Goal: Information Seeking & Learning: Learn about a topic

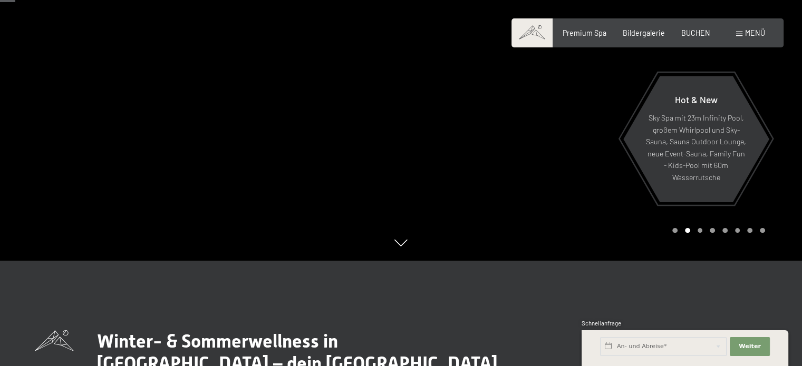
scroll to position [158, 0]
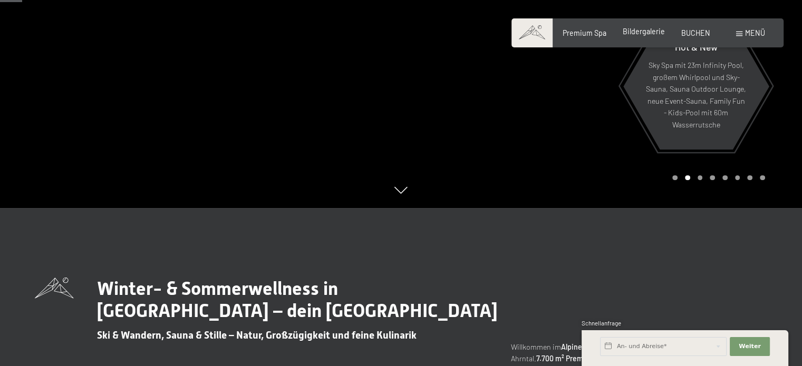
click at [638, 35] on span "Bildergalerie" at bounding box center [644, 31] width 42 height 9
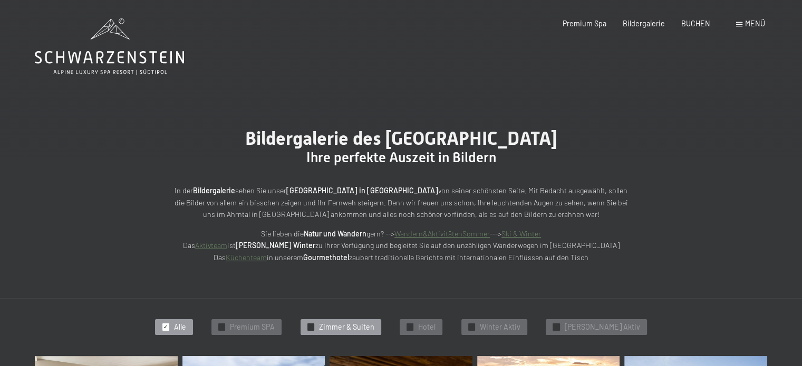
click at [374, 323] on span "Zimmer & Suiten" at bounding box center [346, 327] width 55 height 11
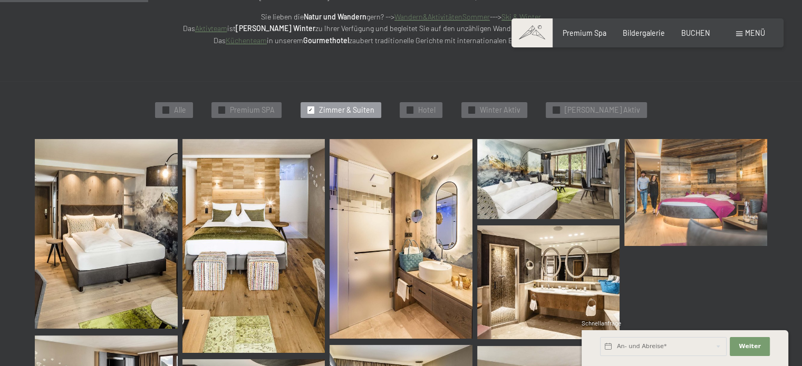
scroll to position [225, 0]
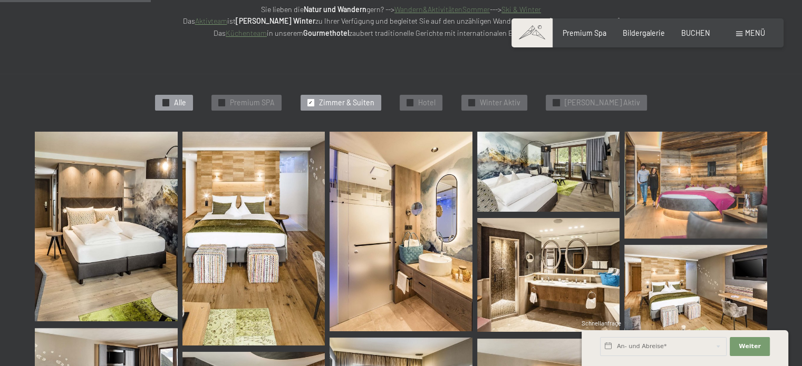
click at [186, 102] on span "Alle" at bounding box center [180, 103] width 12 height 11
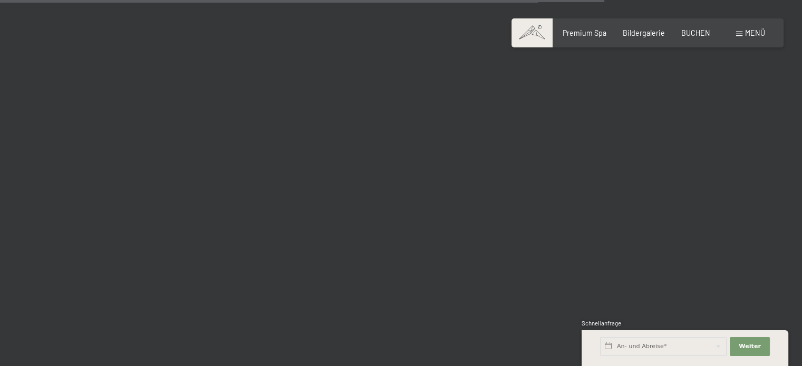
scroll to position [4293, 0]
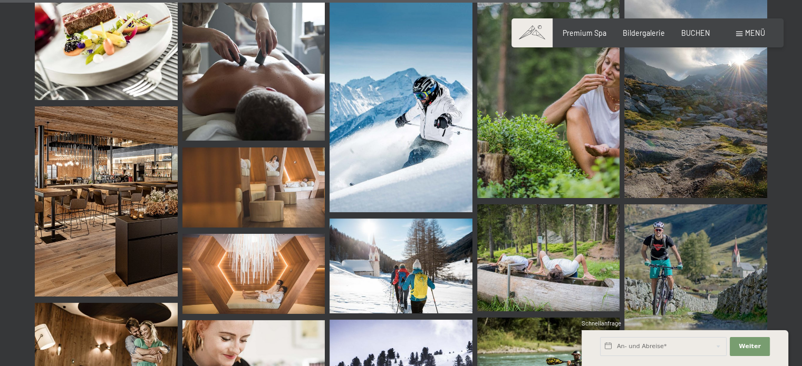
click at [746, 33] on span "Menü" at bounding box center [755, 32] width 20 height 9
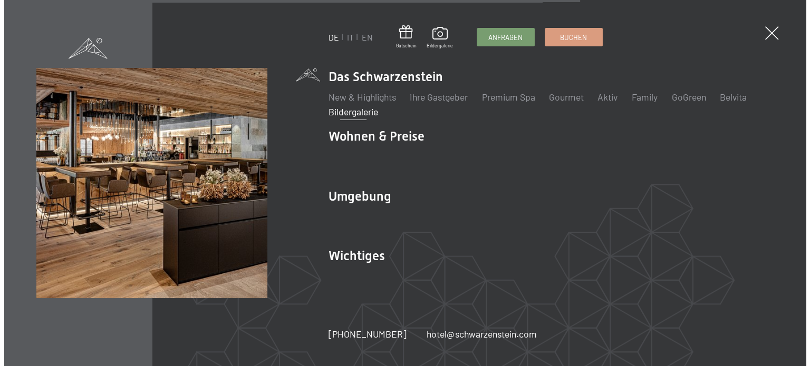
scroll to position [4335, 0]
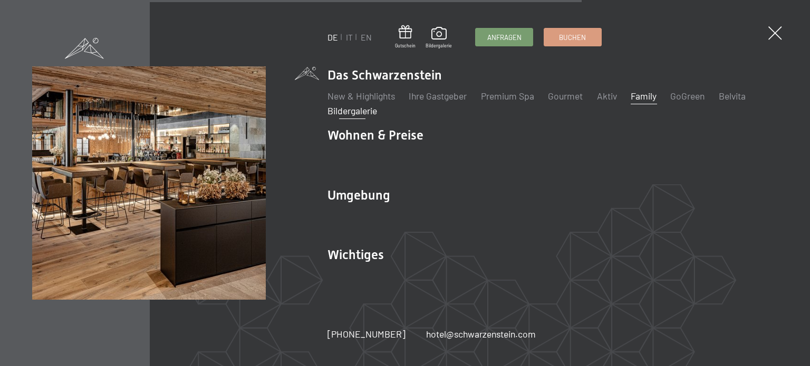
click at [647, 96] on link "Family" at bounding box center [643, 96] width 26 height 12
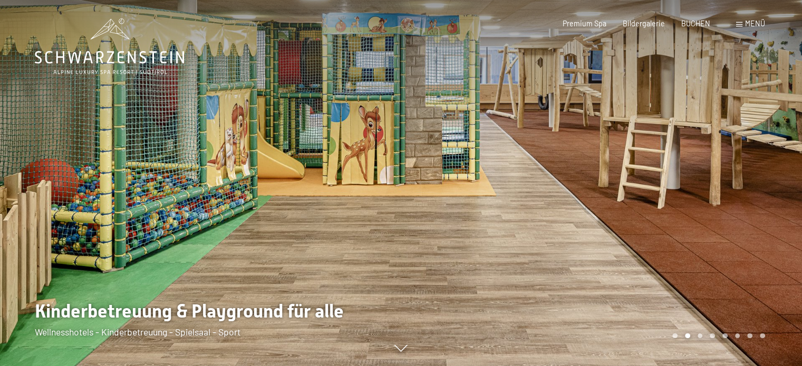
click at [532, 188] on div at bounding box center [601, 183] width 401 height 366
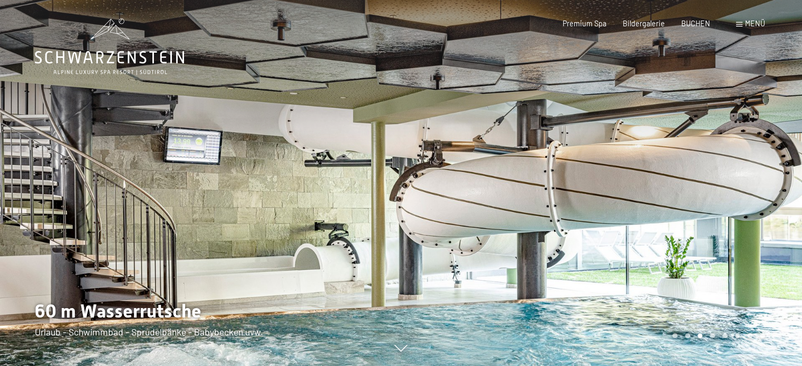
click at [552, 181] on div at bounding box center [601, 183] width 401 height 366
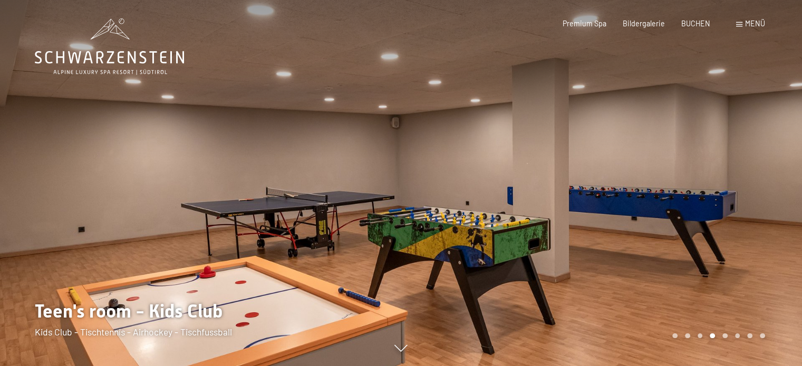
click at [554, 183] on div at bounding box center [601, 183] width 401 height 366
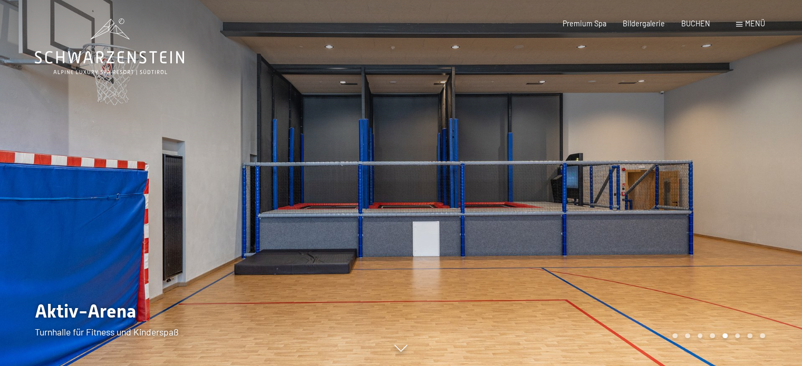
click at [549, 189] on div at bounding box center [601, 183] width 401 height 366
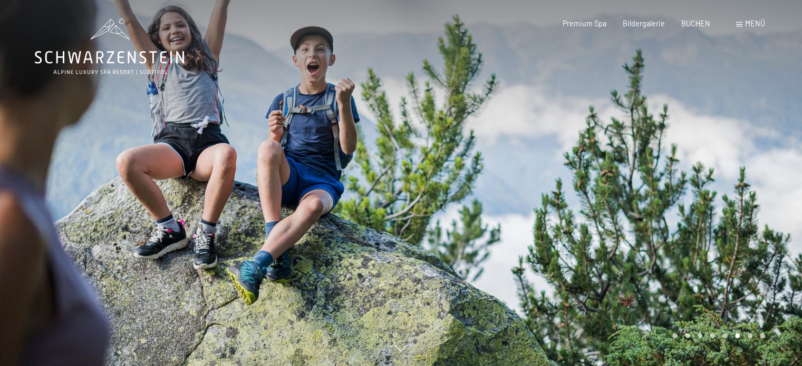
click at [550, 189] on div at bounding box center [601, 183] width 401 height 366
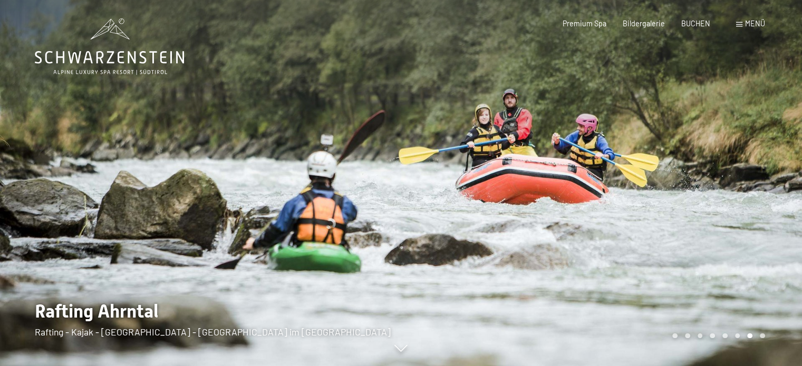
click at [549, 189] on div at bounding box center [601, 183] width 401 height 366
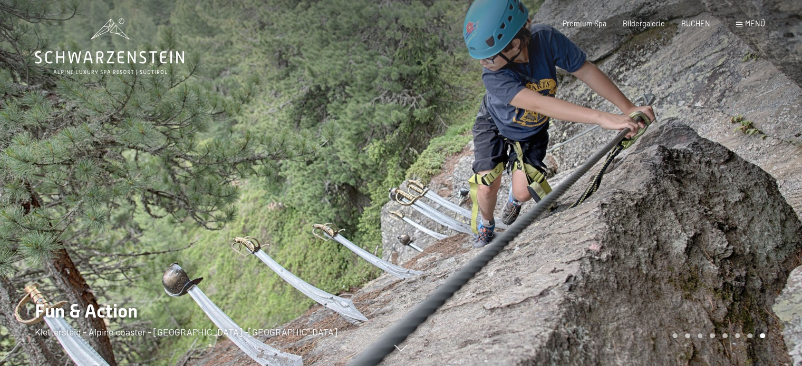
click at [471, 244] on div at bounding box center [601, 183] width 401 height 366
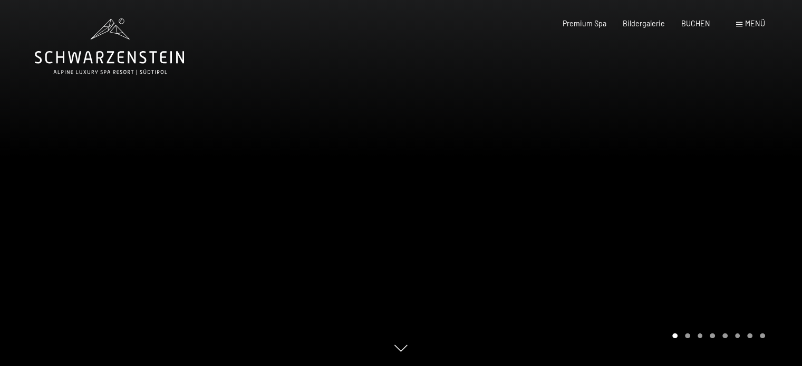
click at [472, 237] on div at bounding box center [601, 183] width 401 height 366
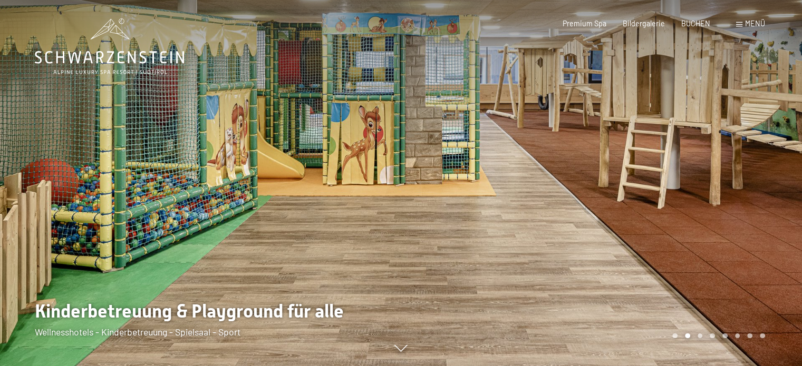
click at [472, 236] on div at bounding box center [601, 183] width 401 height 366
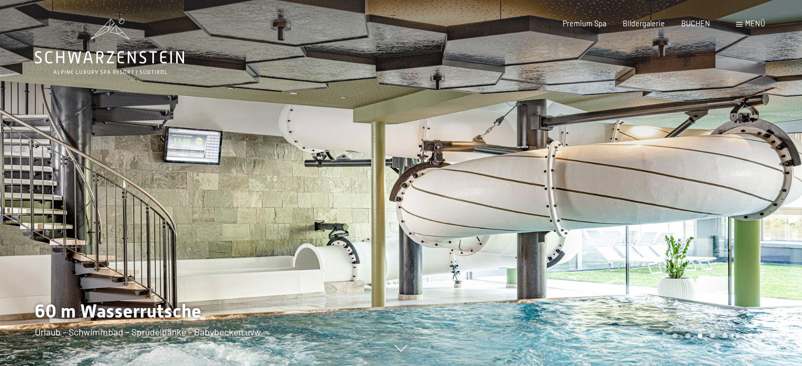
click at [472, 235] on div at bounding box center [601, 183] width 401 height 366
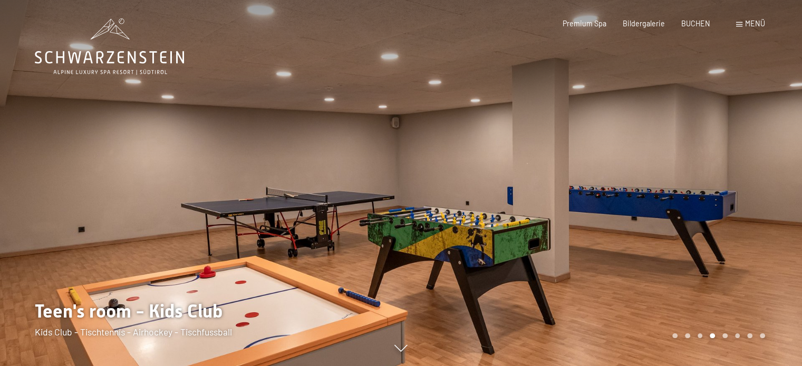
click at [470, 232] on div at bounding box center [601, 183] width 401 height 366
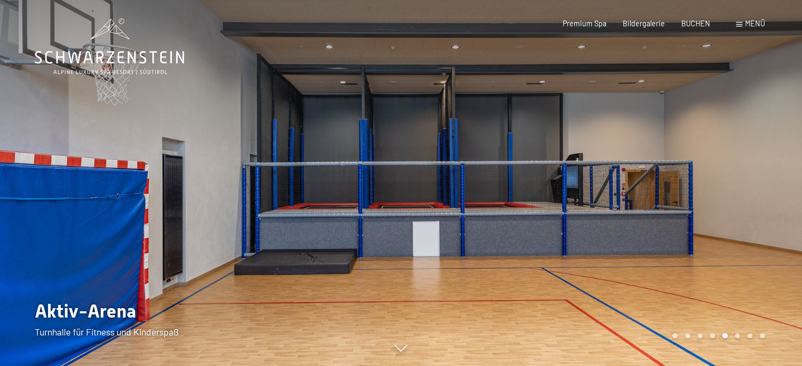
click at [425, 183] on div at bounding box center [601, 183] width 401 height 366
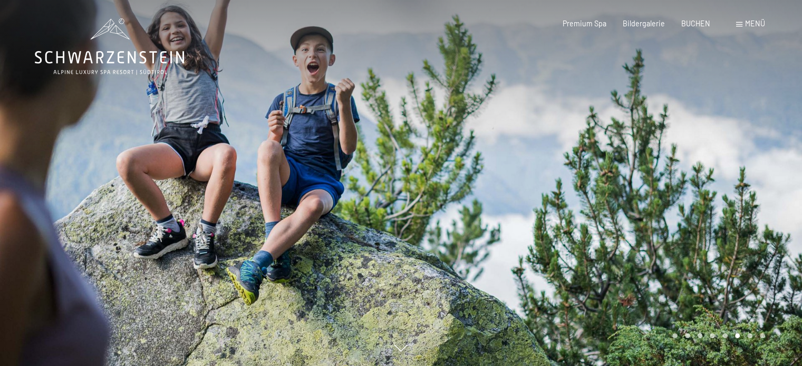
click at [426, 183] on div at bounding box center [601, 183] width 401 height 366
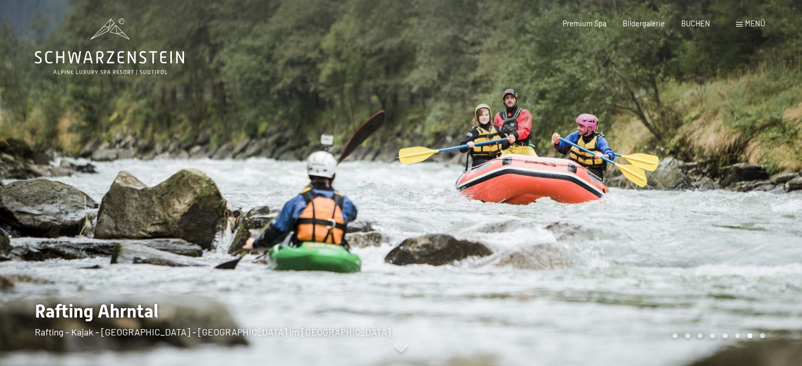
click at [424, 183] on div at bounding box center [601, 183] width 401 height 366
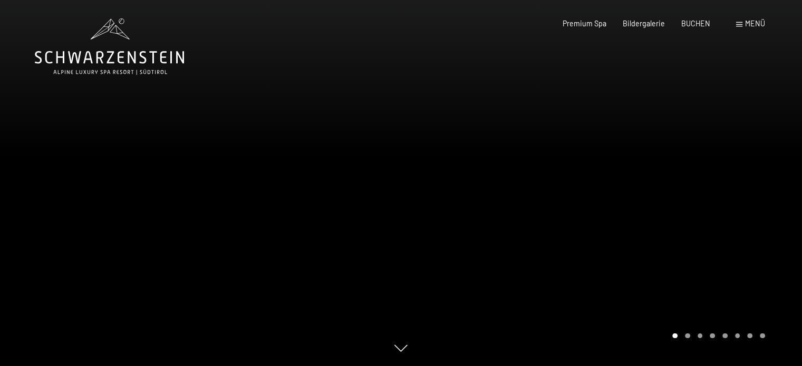
click at [424, 183] on div at bounding box center [601, 183] width 401 height 366
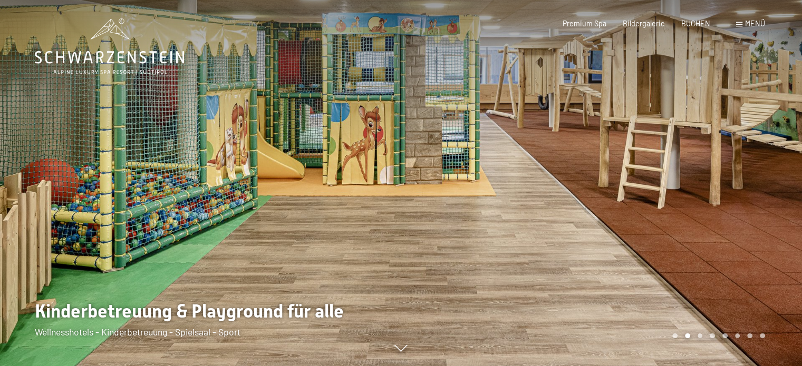
click at [426, 183] on div at bounding box center [601, 183] width 401 height 366
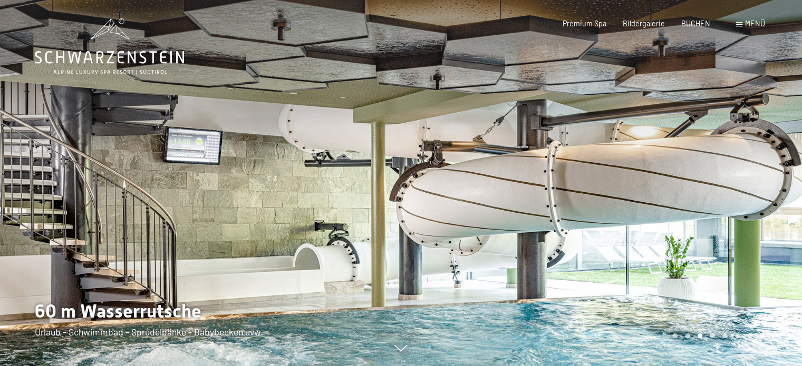
click at [400, 352] on icon at bounding box center [400, 349] width 13 height 7
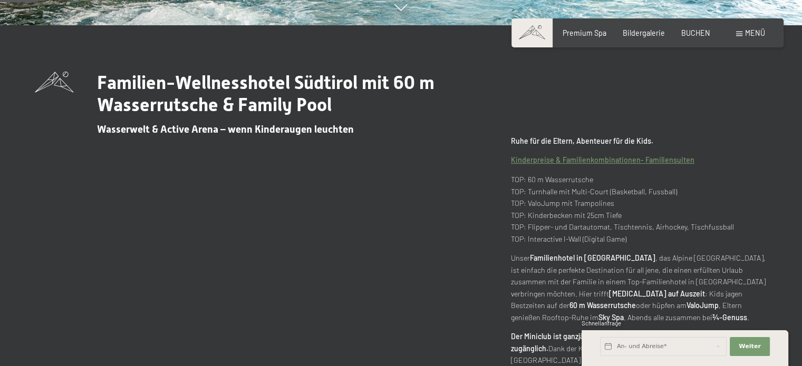
scroll to position [343, 0]
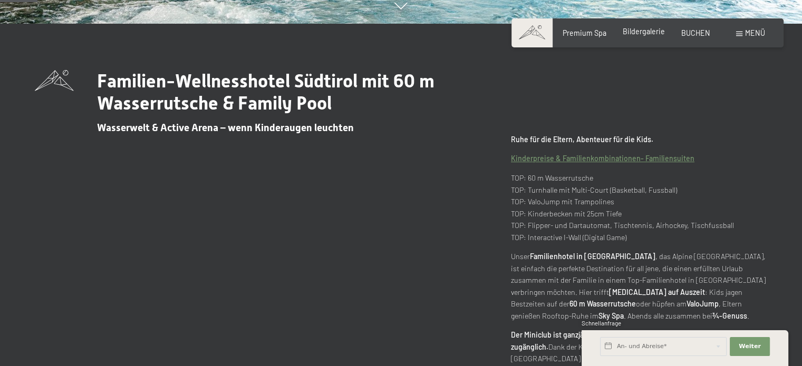
click at [658, 34] on span "Bildergalerie" at bounding box center [644, 31] width 42 height 9
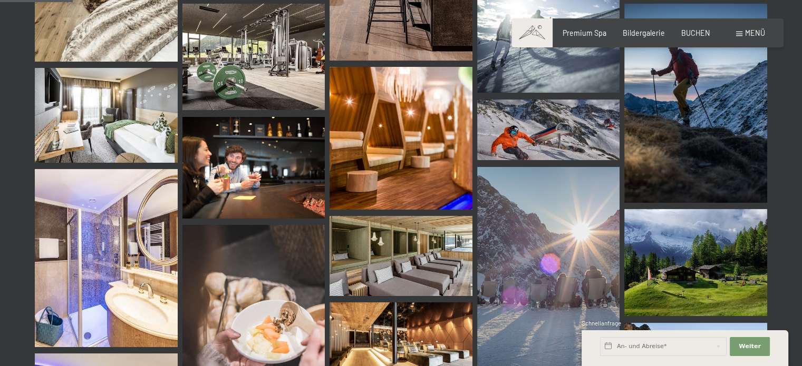
scroll to position [1160, 0]
